Goal: Find specific page/section: Find specific page/section

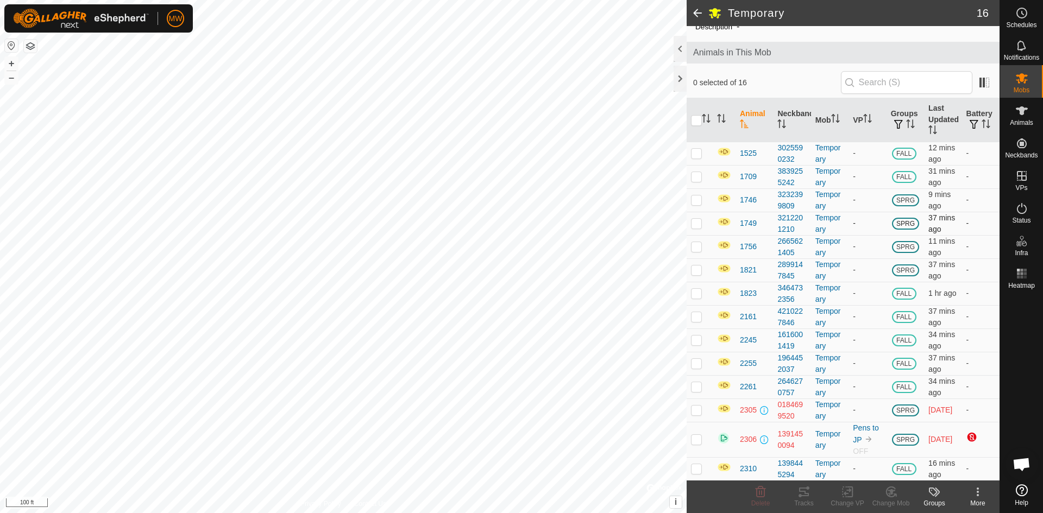
scroll to position [91, 0]
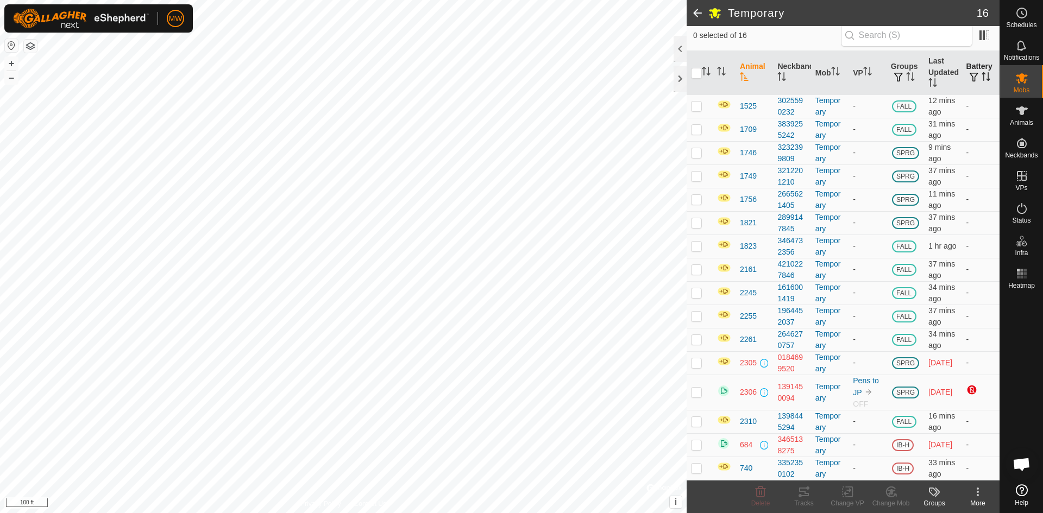
click at [969, 79] on span "button" at bounding box center [973, 77] width 9 height 9
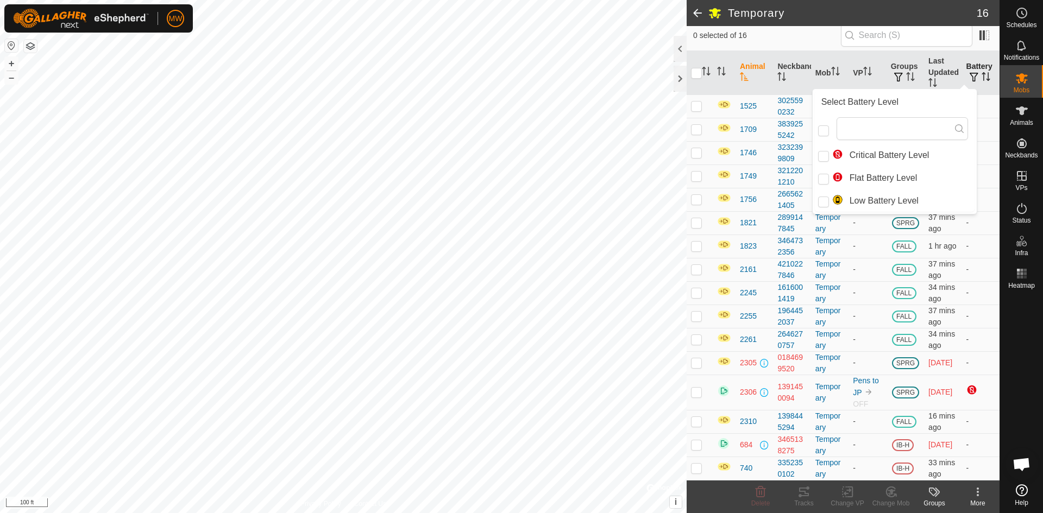
click at [981, 77] on icon "Activate to sort" at bounding box center [985, 76] width 9 height 9
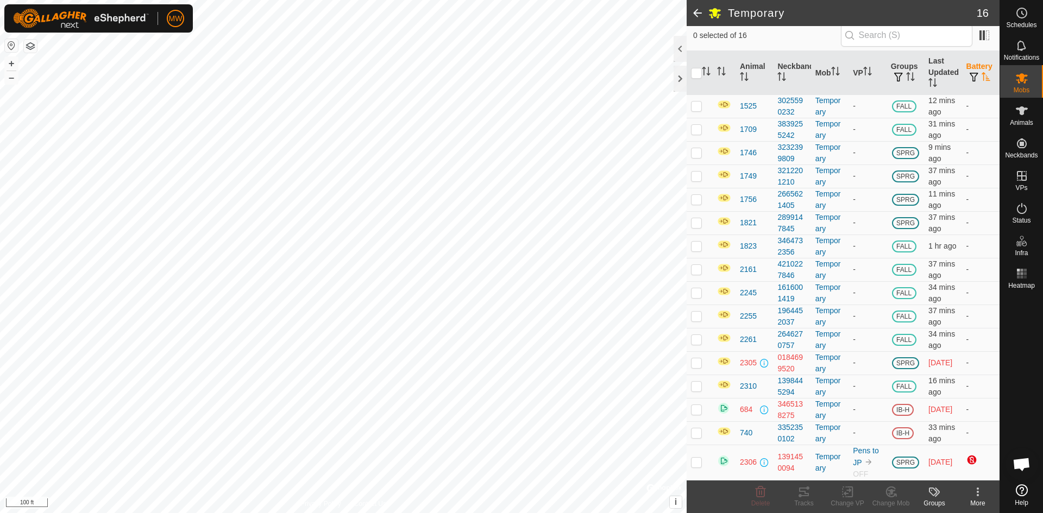
click at [981, 77] on icon "Activate to sort" at bounding box center [985, 76] width 9 height 9
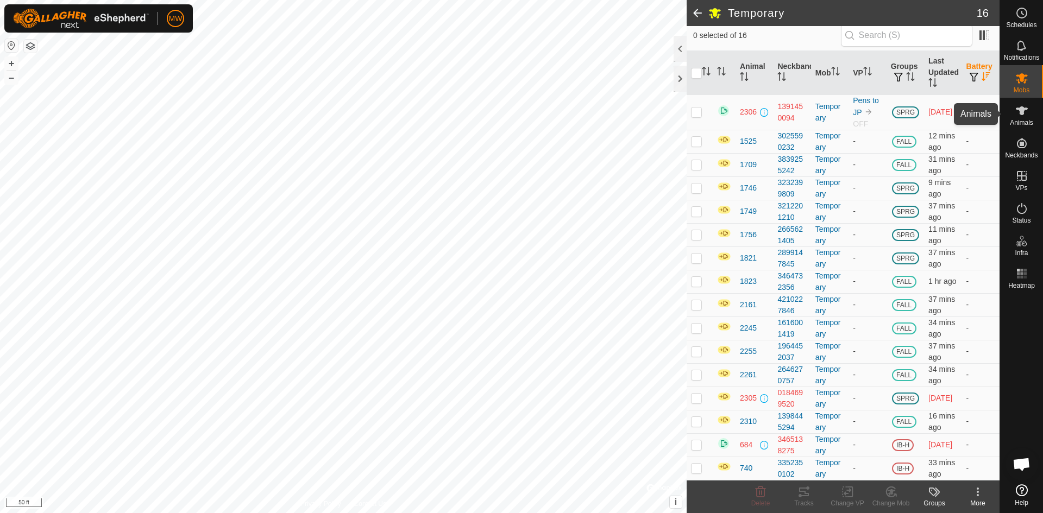
click at [1026, 112] on icon at bounding box center [1021, 110] width 13 height 13
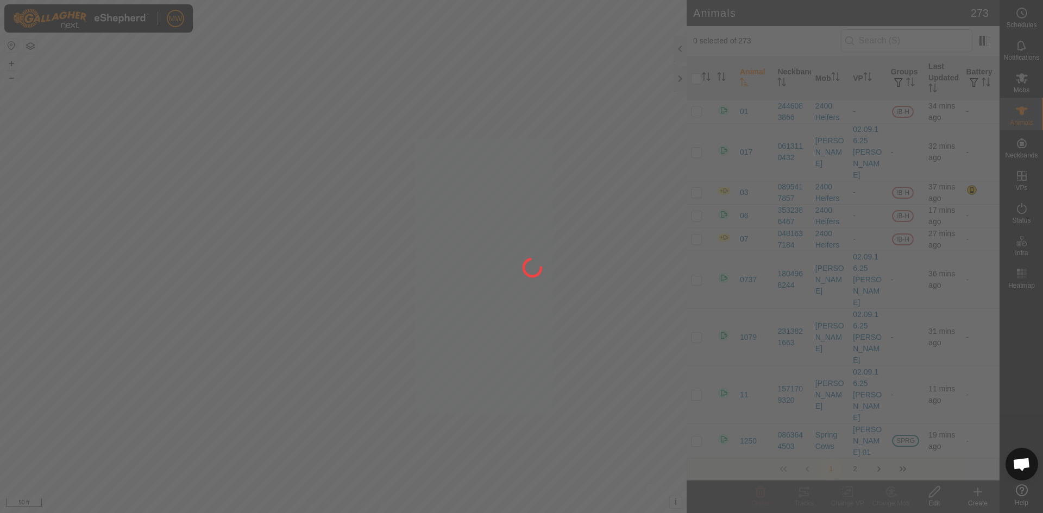
click at [1019, 79] on div at bounding box center [521, 256] width 1043 height 513
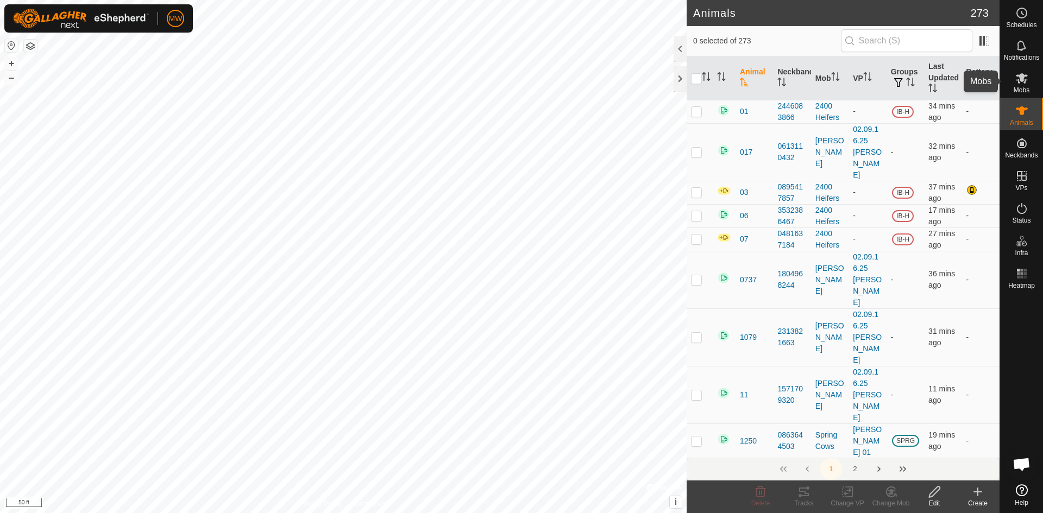
click at [1019, 79] on icon at bounding box center [1021, 78] width 12 height 10
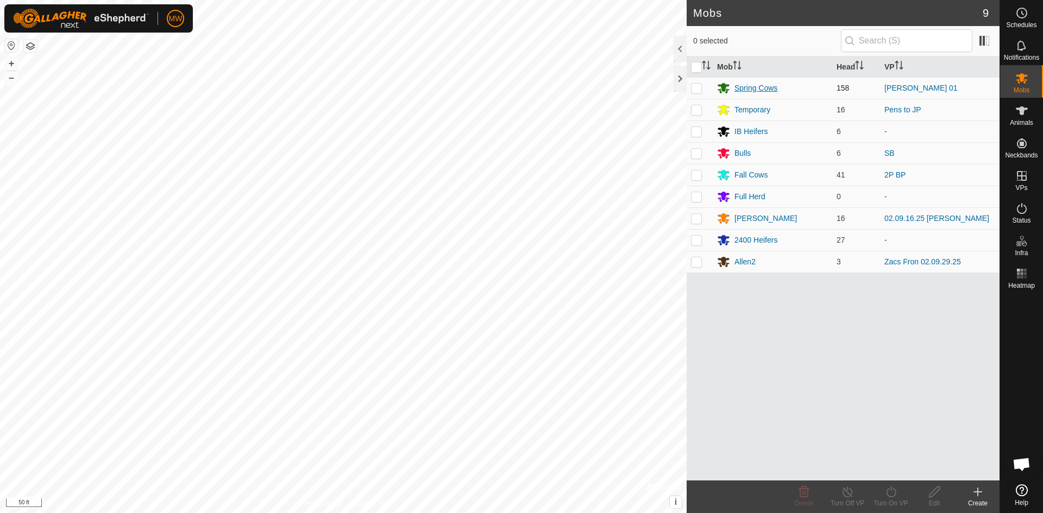
click at [756, 85] on div "Spring Cows" at bounding box center [755, 88] width 43 height 11
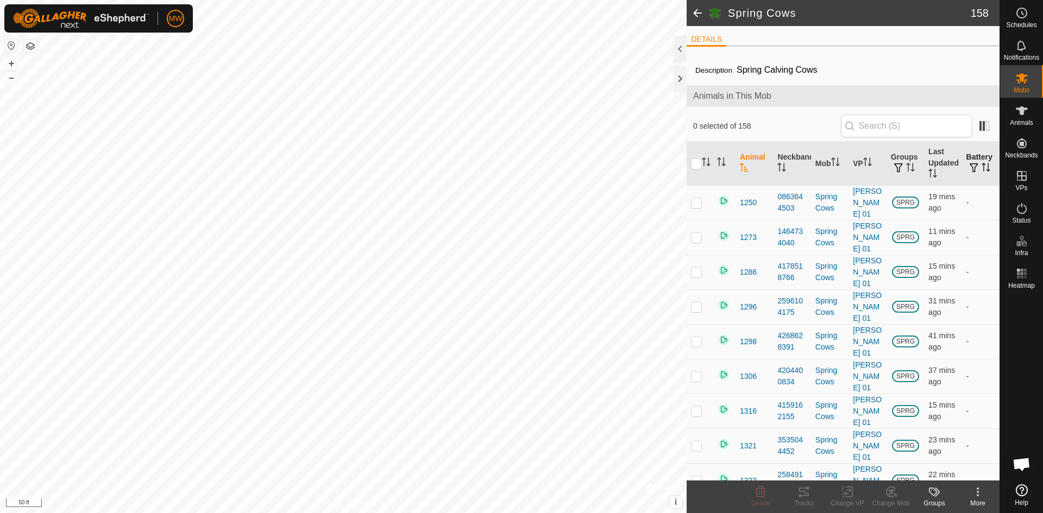
click at [969, 167] on span "button" at bounding box center [973, 167] width 9 height 9
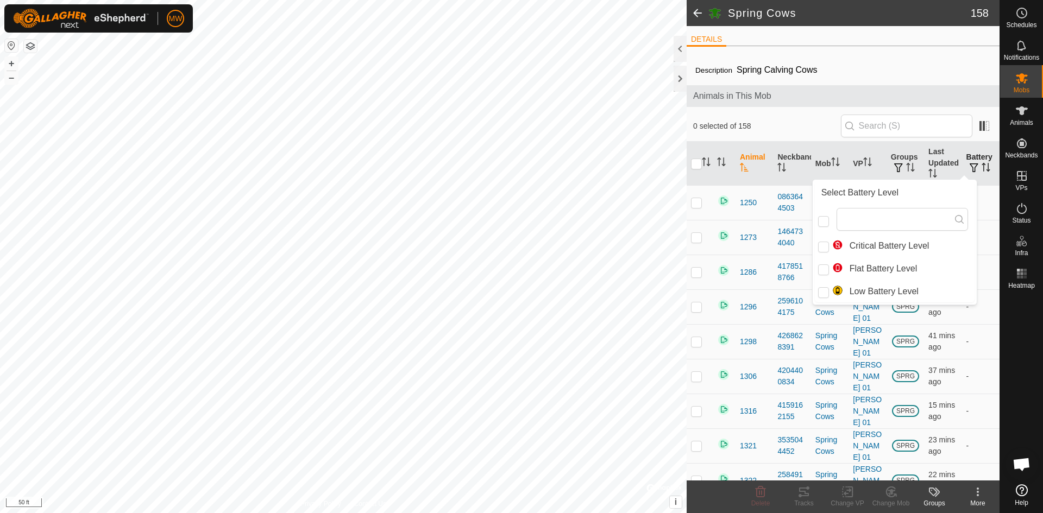
click at [978, 161] on th "Battery" at bounding box center [980, 164] width 37 height 44
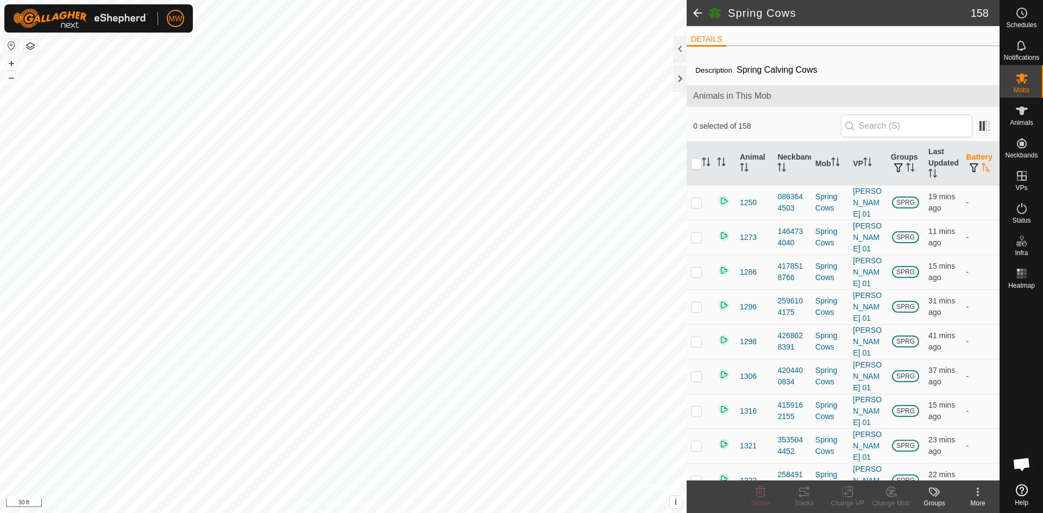
click at [978, 161] on th "Battery" at bounding box center [980, 164] width 37 height 44
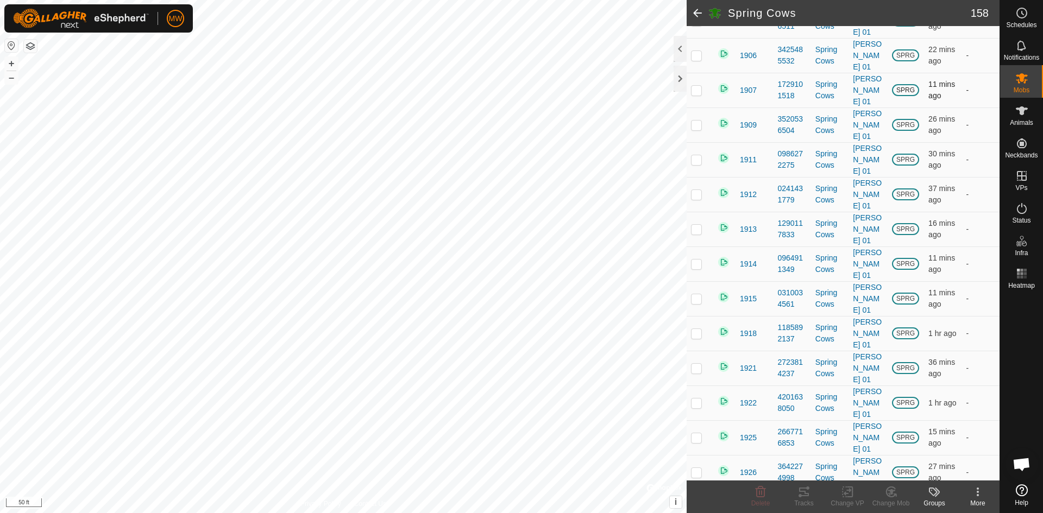
scroll to position [3204, 0]
